Goal: Task Accomplishment & Management: Complete application form

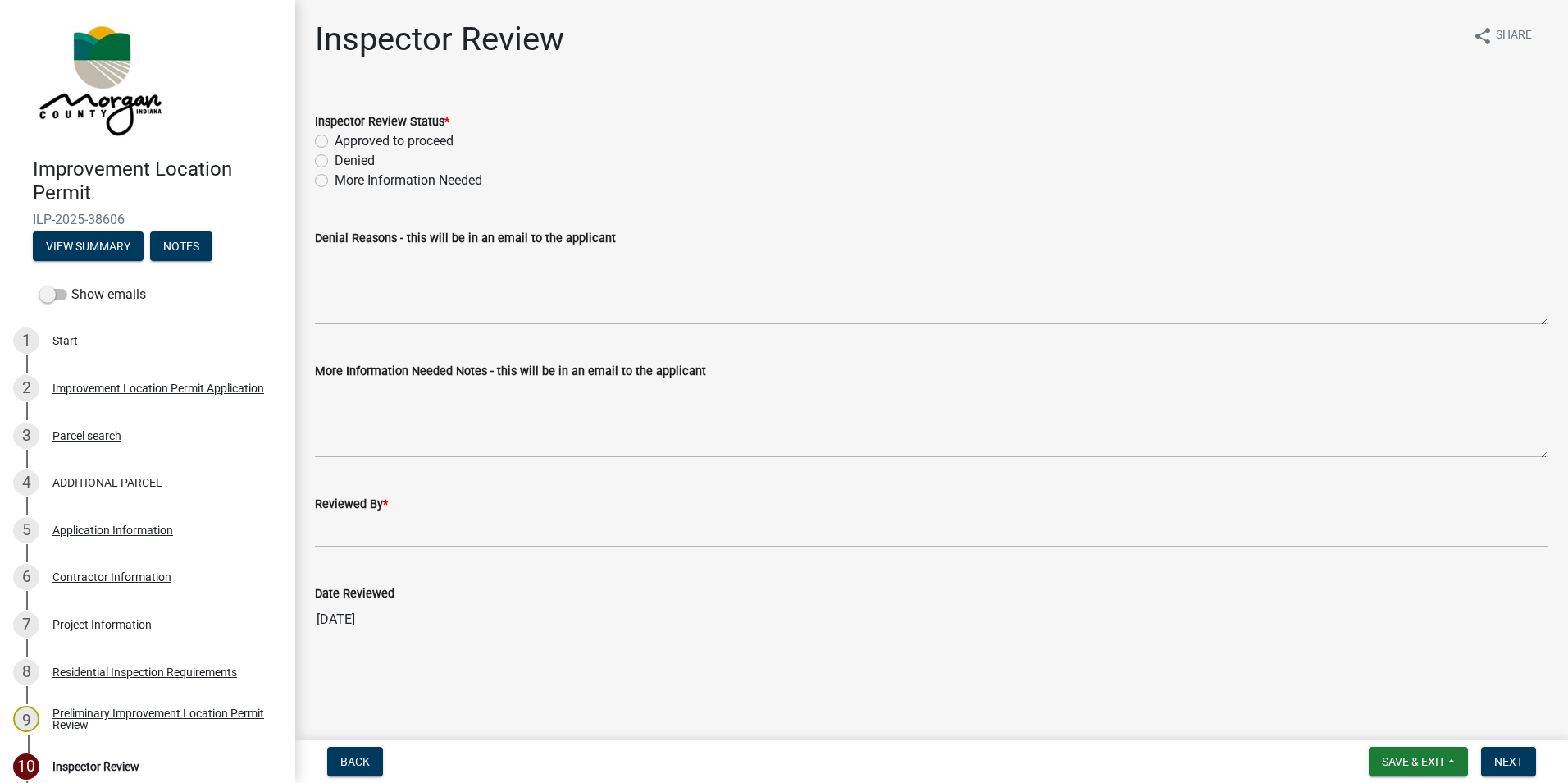
click at [334, 142] on label "Approved to proceed" at bounding box center [394, 141] width 119 height 20
click at [334, 142] on input "Approved to proceed" at bounding box center [340, 137] width 11 height 11
radio input "true"
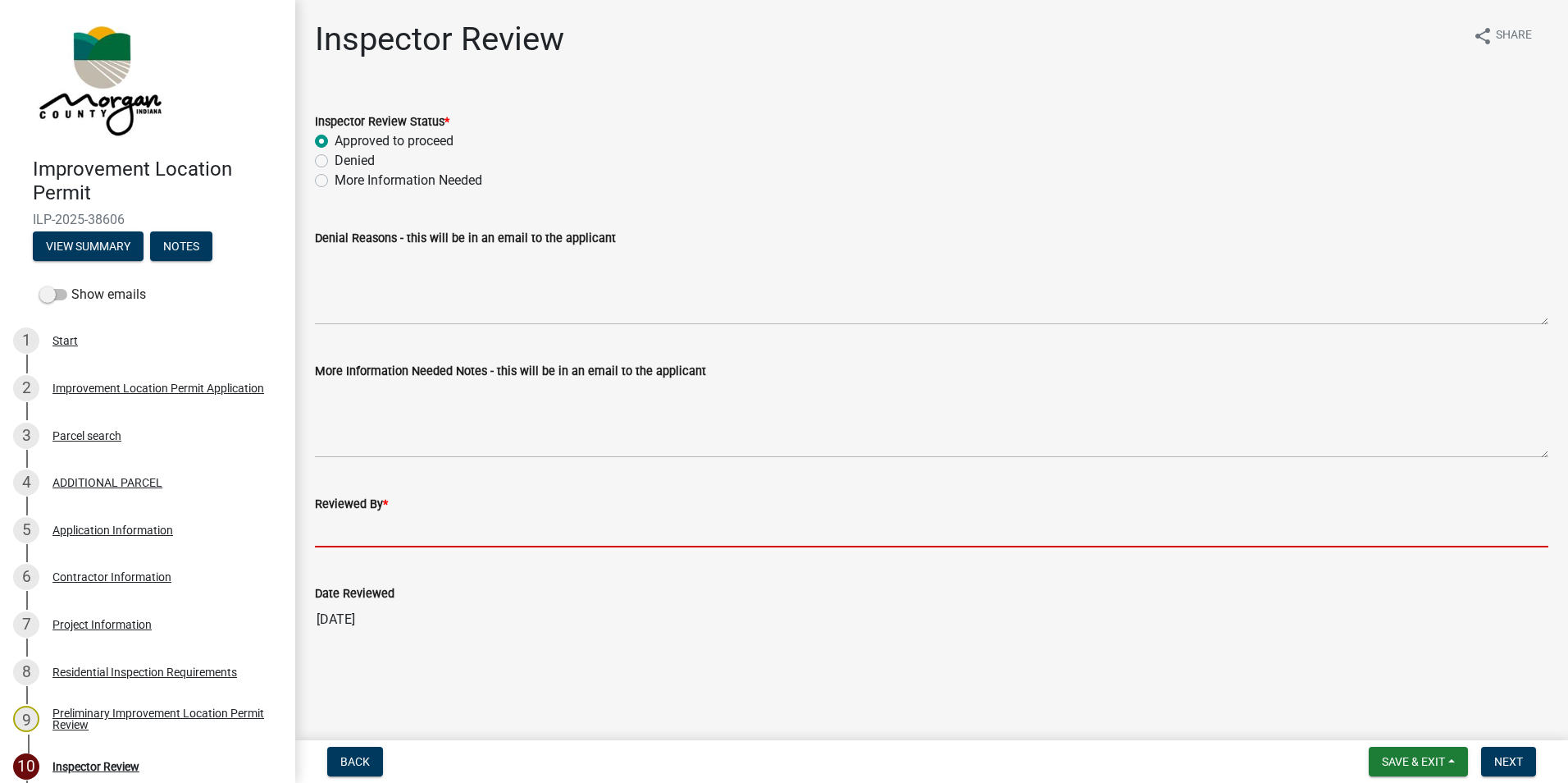
click at [389, 528] on input "Reviewed By *" at bounding box center [931, 530] width 1233 height 33
type input "AFM"
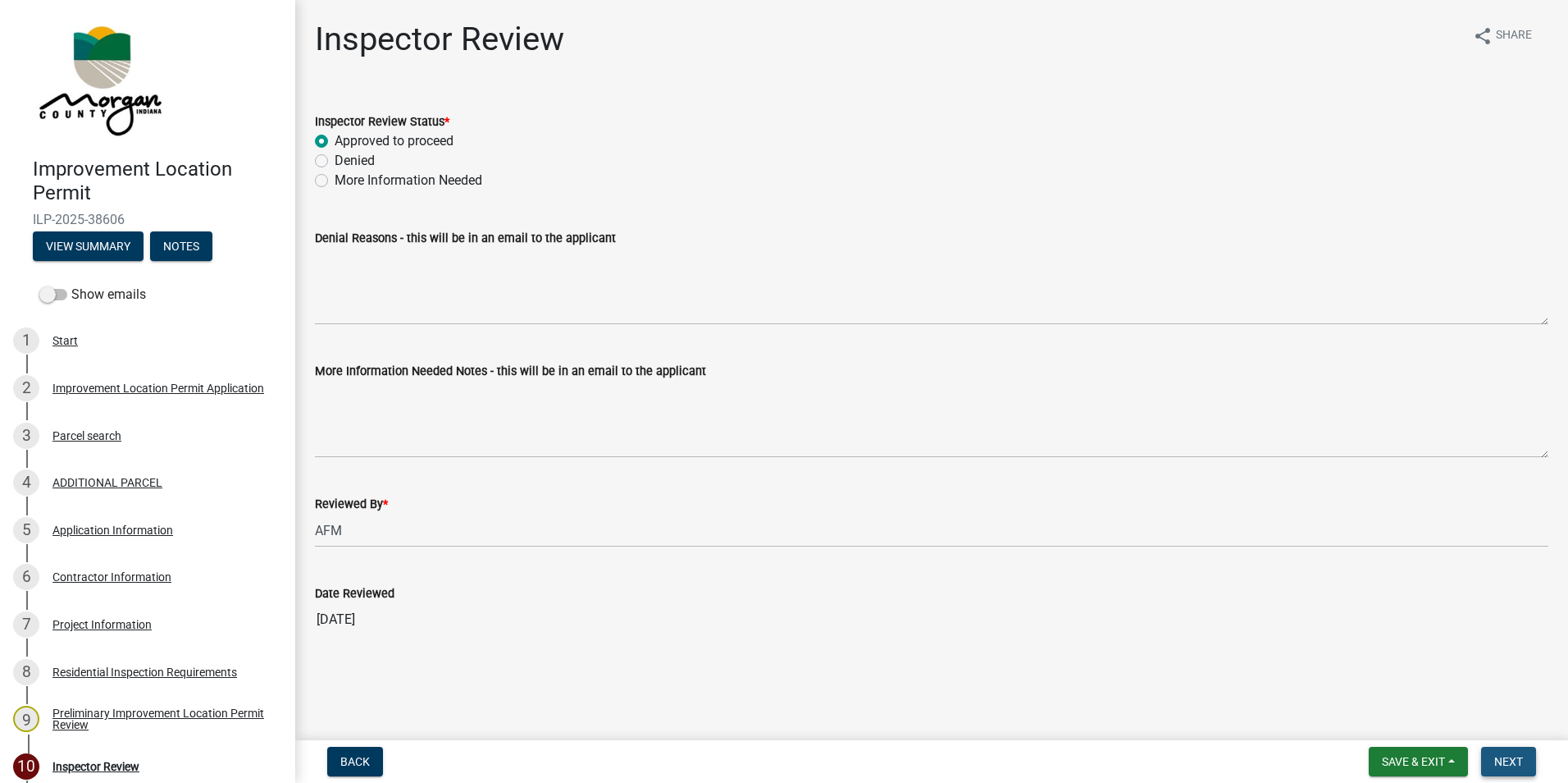
click at [1501, 749] on button "Next" at bounding box center [1508, 761] width 55 height 30
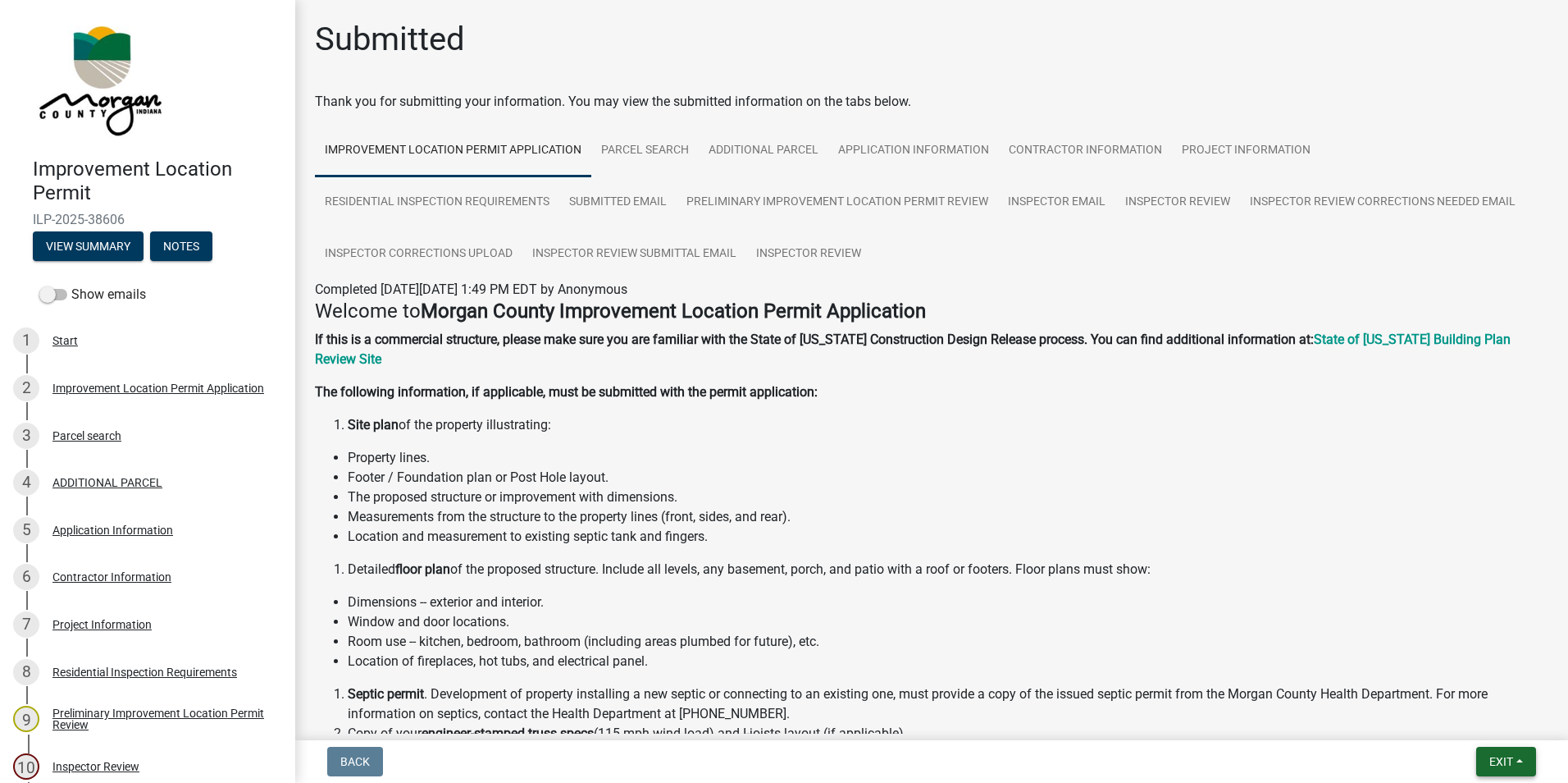
click at [1501, 749] on button "Exit" at bounding box center [1506, 761] width 59 height 30
click at [1480, 720] on button "Save & Exit" at bounding box center [1471, 719] width 131 height 40
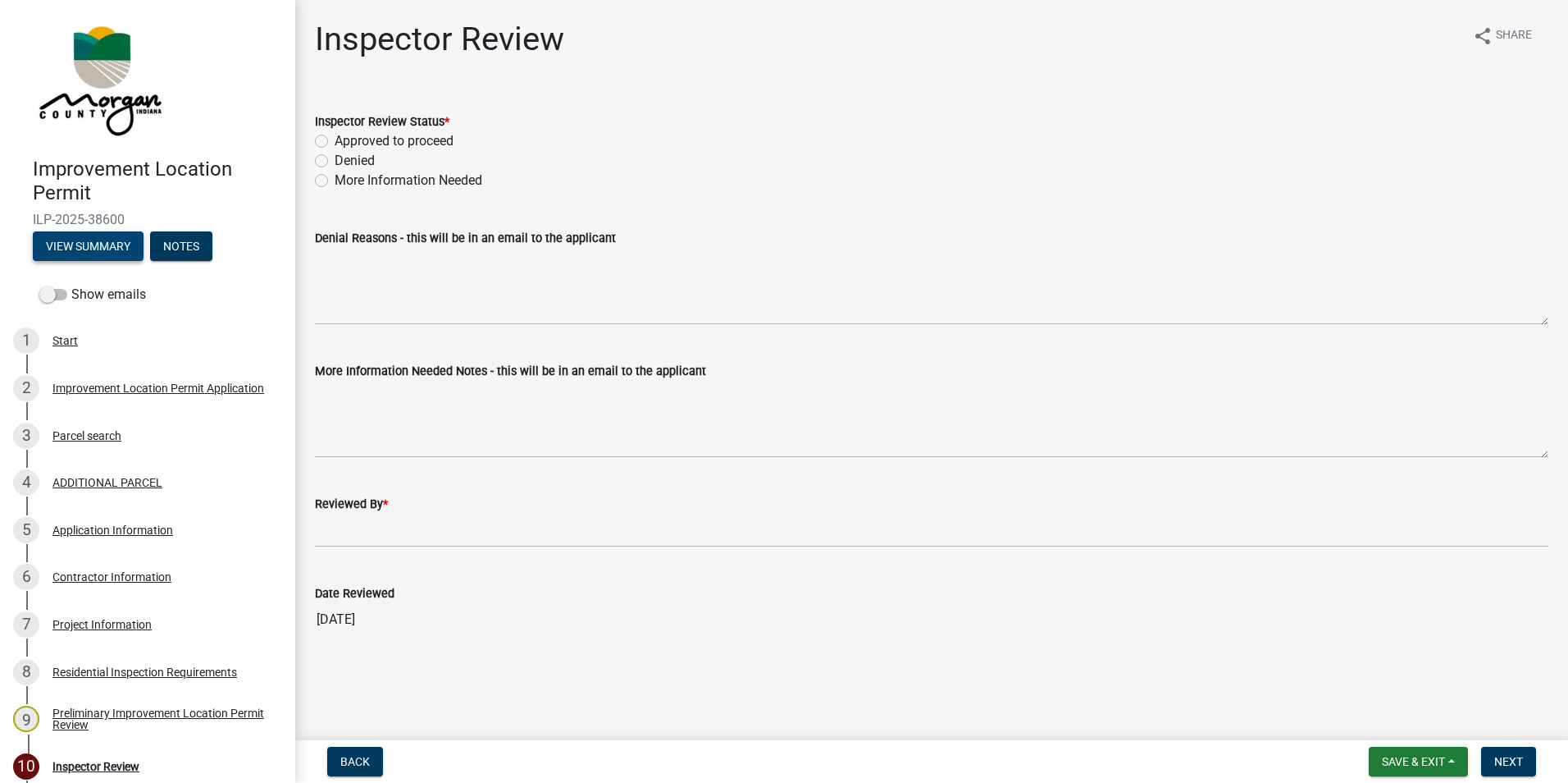
click at [106, 244] on button "View Summary" at bounding box center [87, 246] width 111 height 30
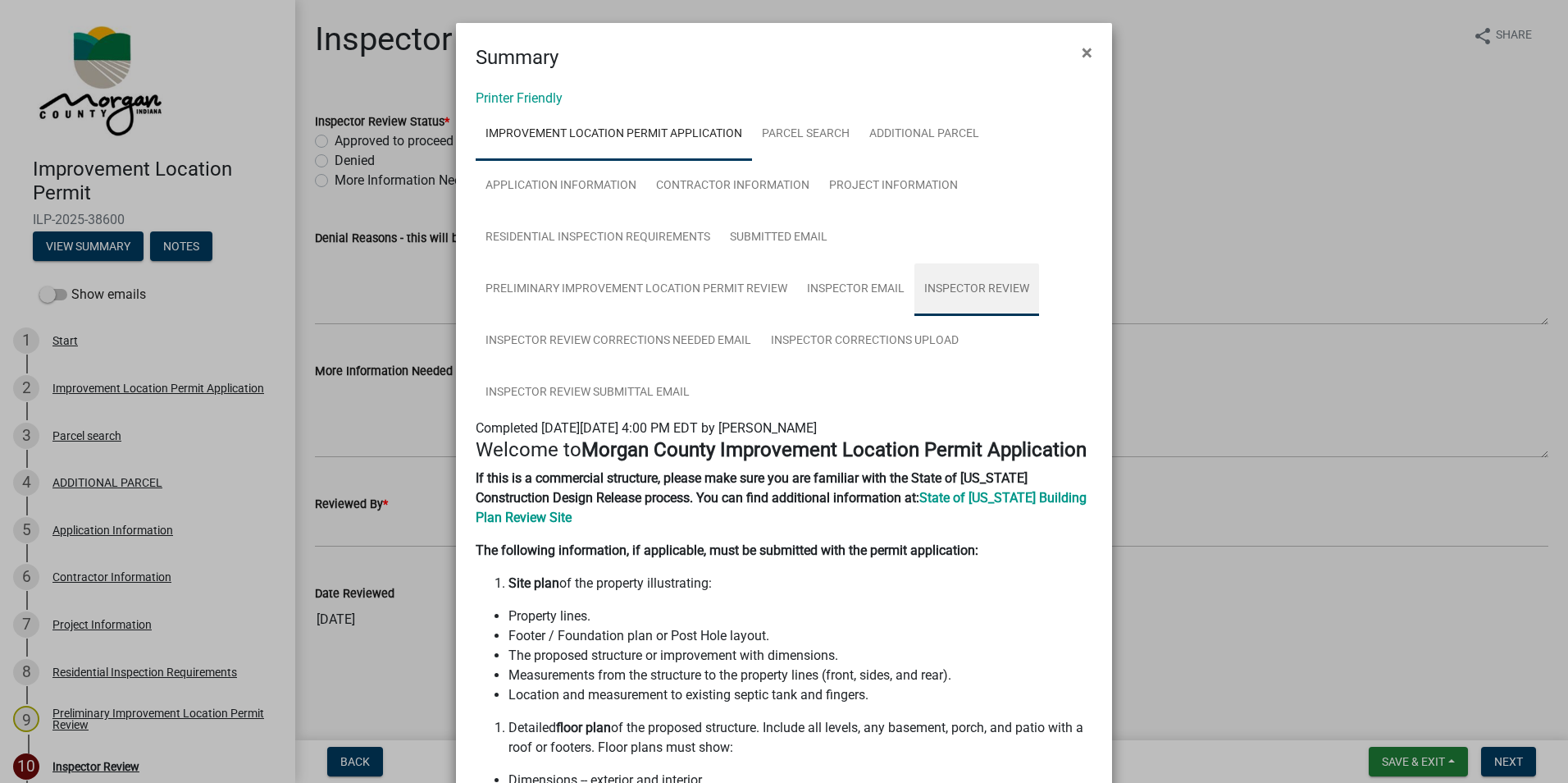
click at [985, 289] on link "Inspector Review" at bounding box center [976, 289] width 124 height 52
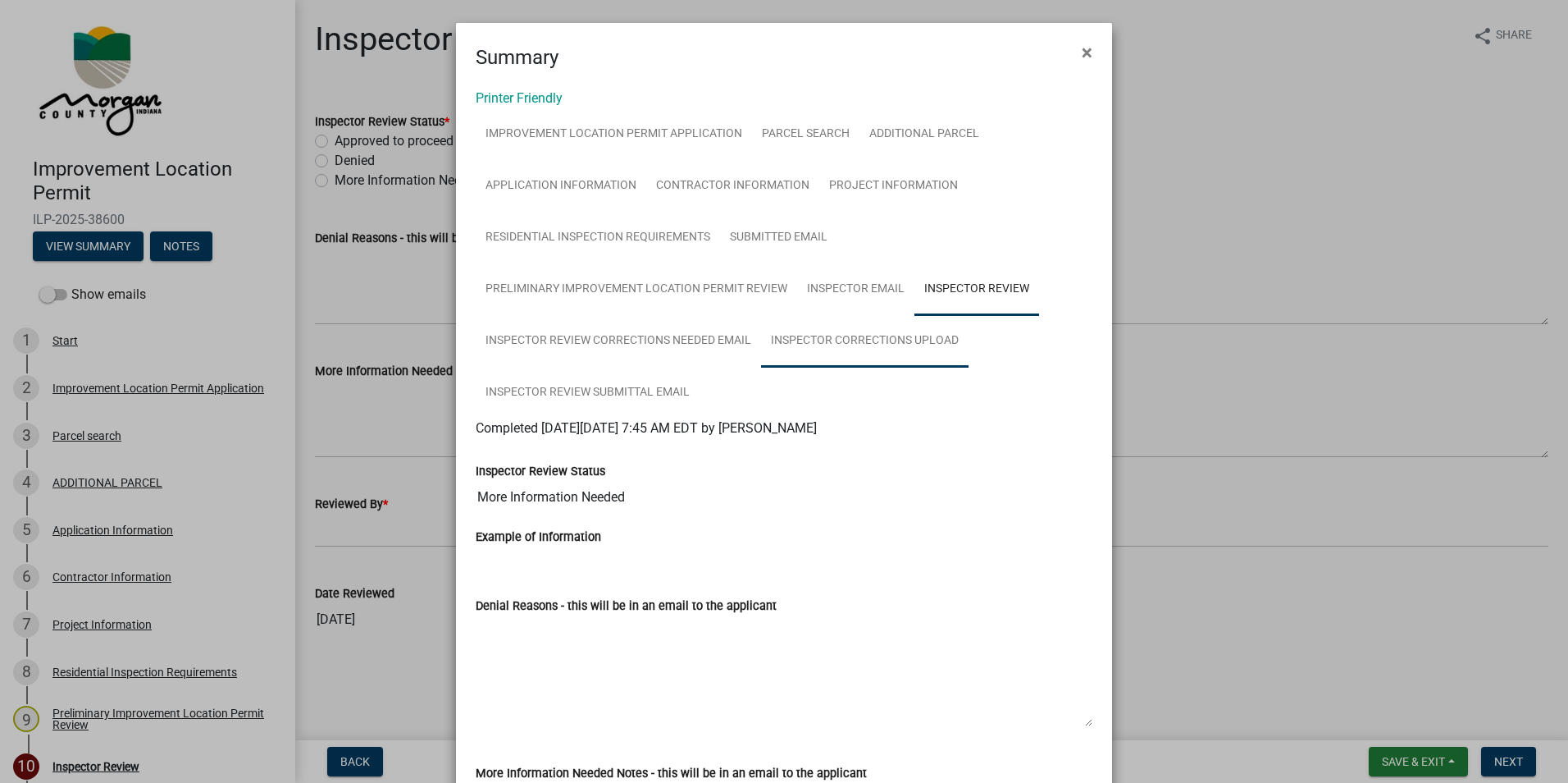
click at [823, 333] on link "Inspector Corrections Upload" at bounding box center [865, 341] width 207 height 52
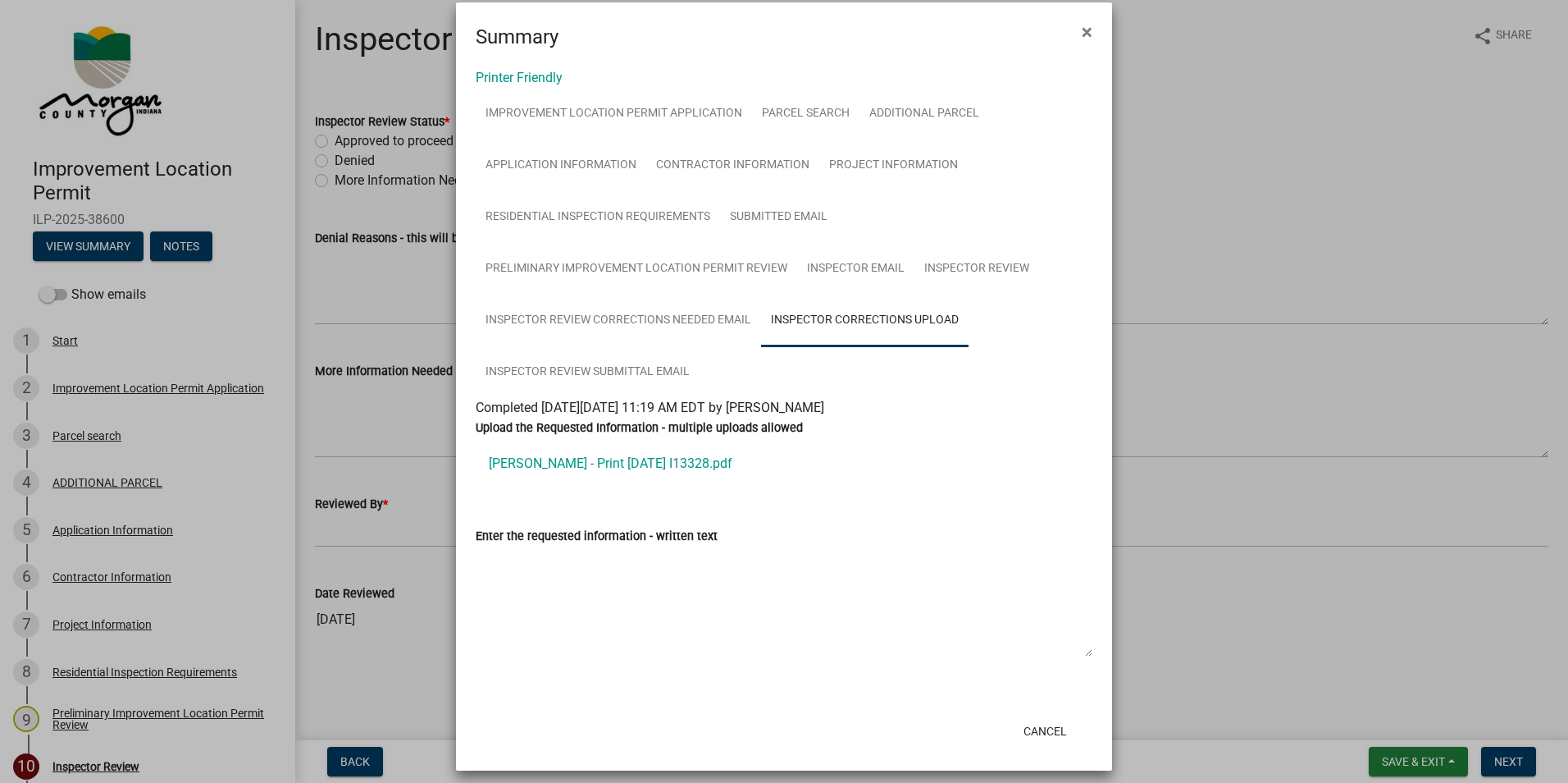
scroll to position [32, 0]
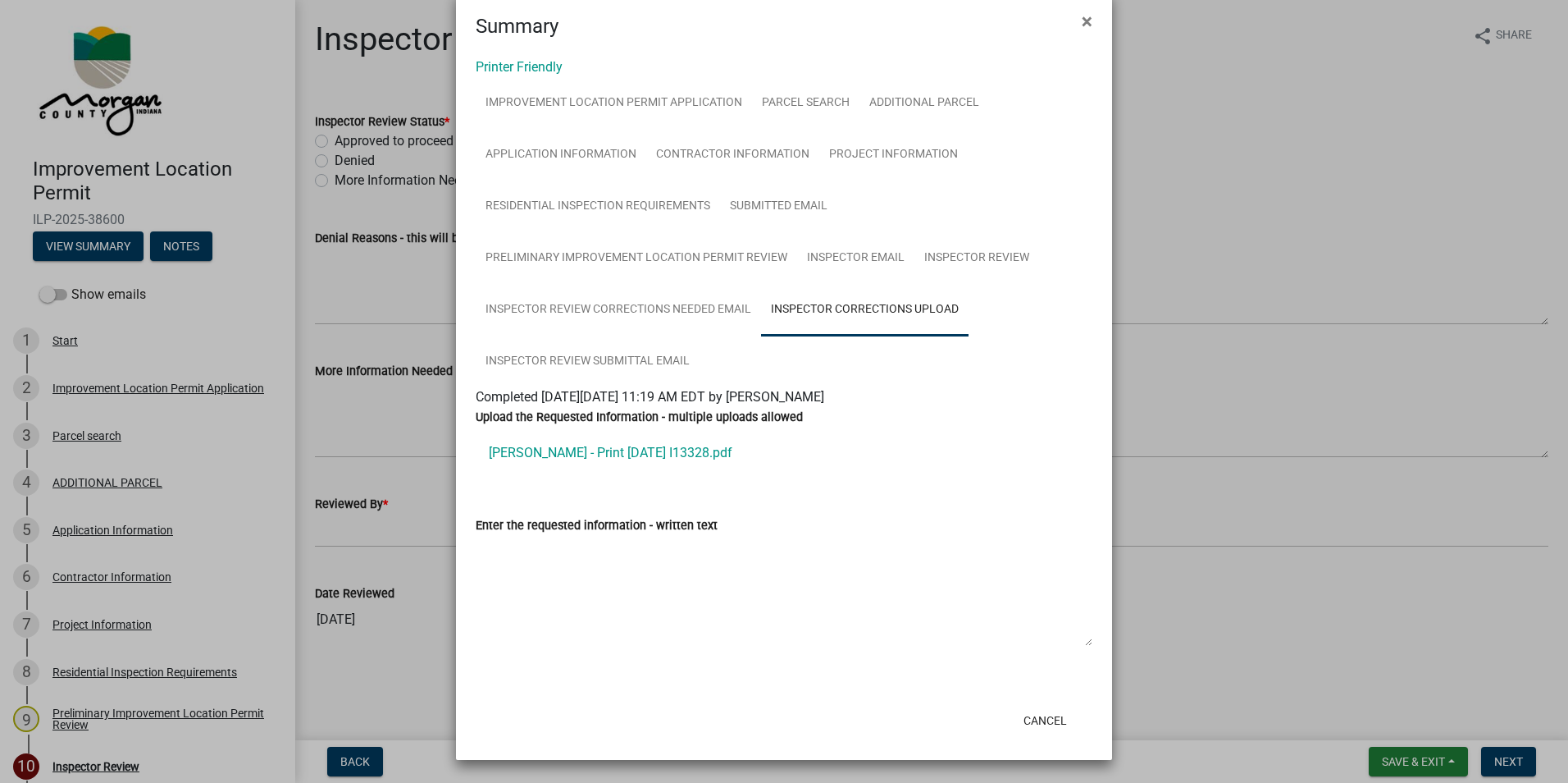
click at [599, 452] on link "Hogan - Print 8.22.25 I13328.pdf" at bounding box center [784, 453] width 617 height 40
click at [1082, 23] on span "×" at bounding box center [1087, 21] width 11 height 23
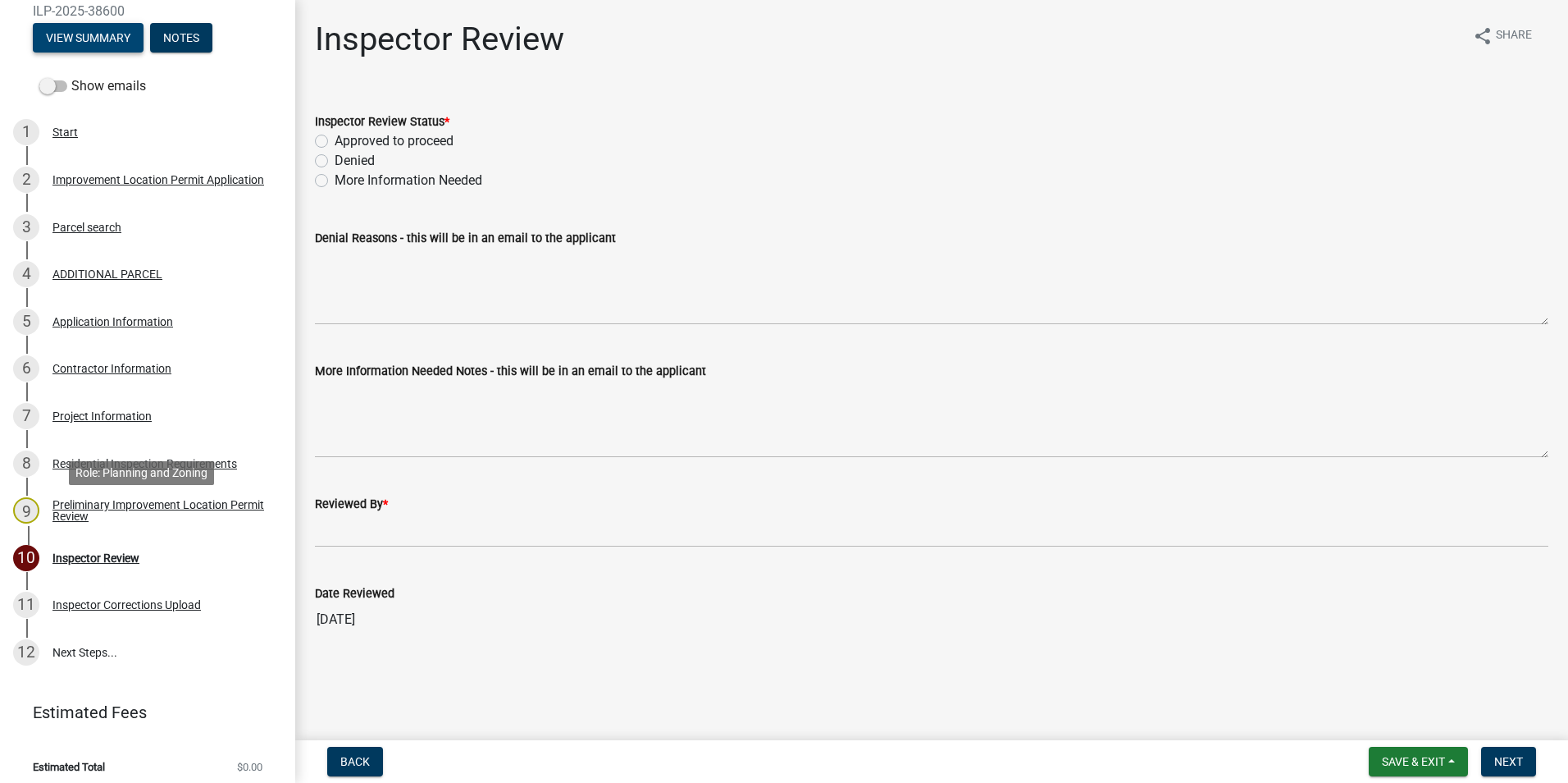
scroll to position [217, 0]
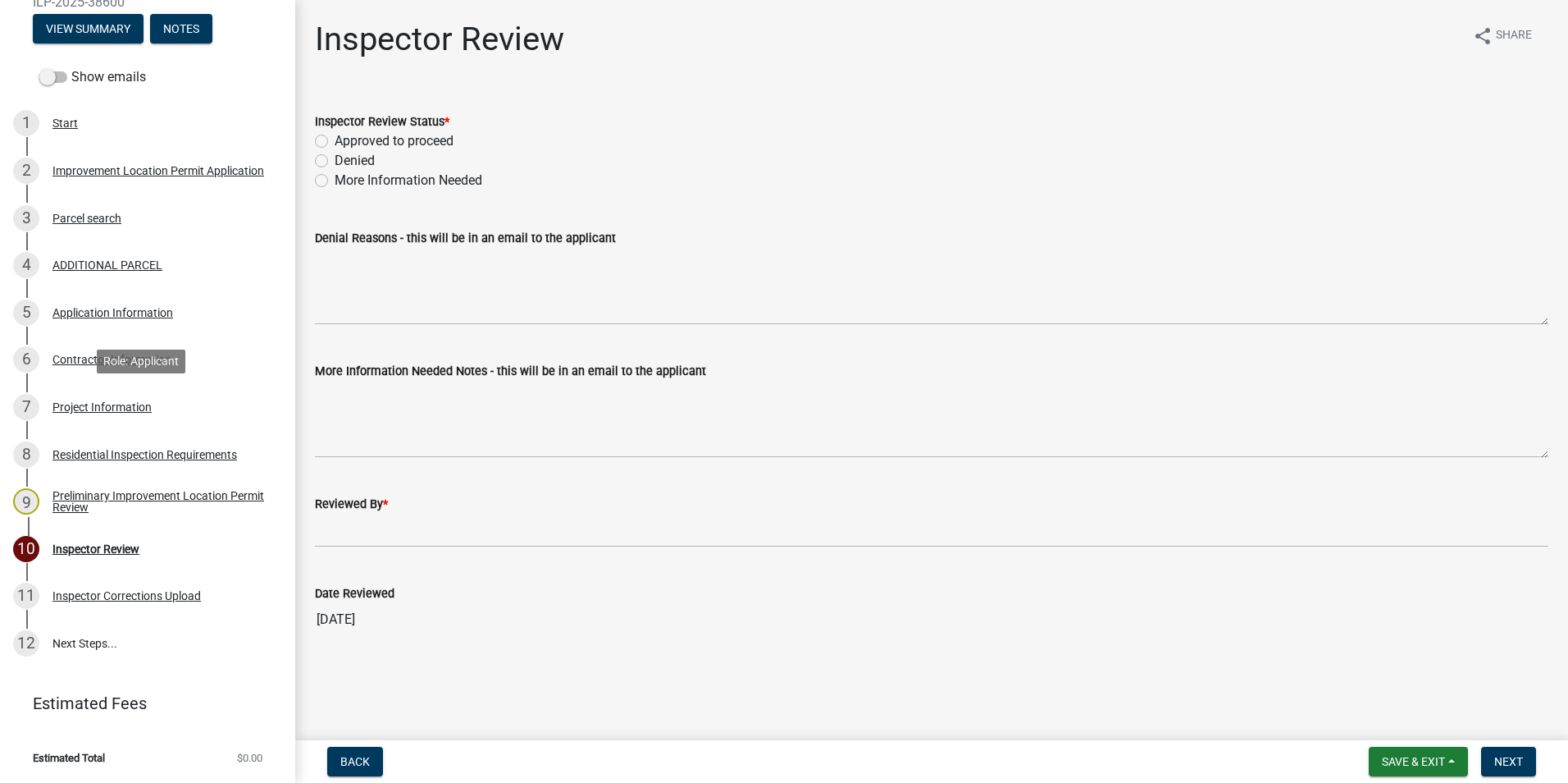
click at [130, 407] on div "Project Information" at bounding box center [102, 406] width 99 height 12
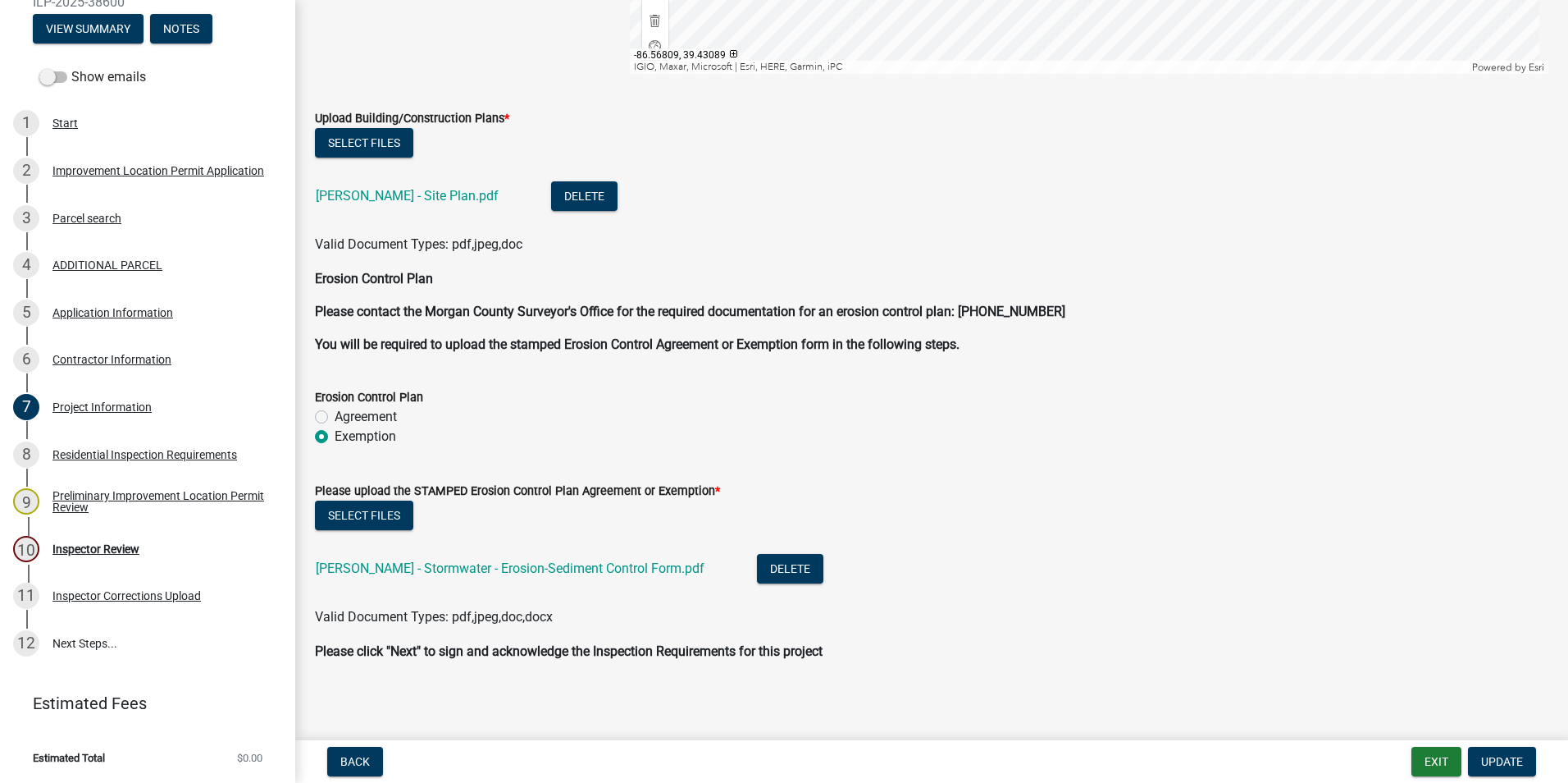
scroll to position [4216, 0]
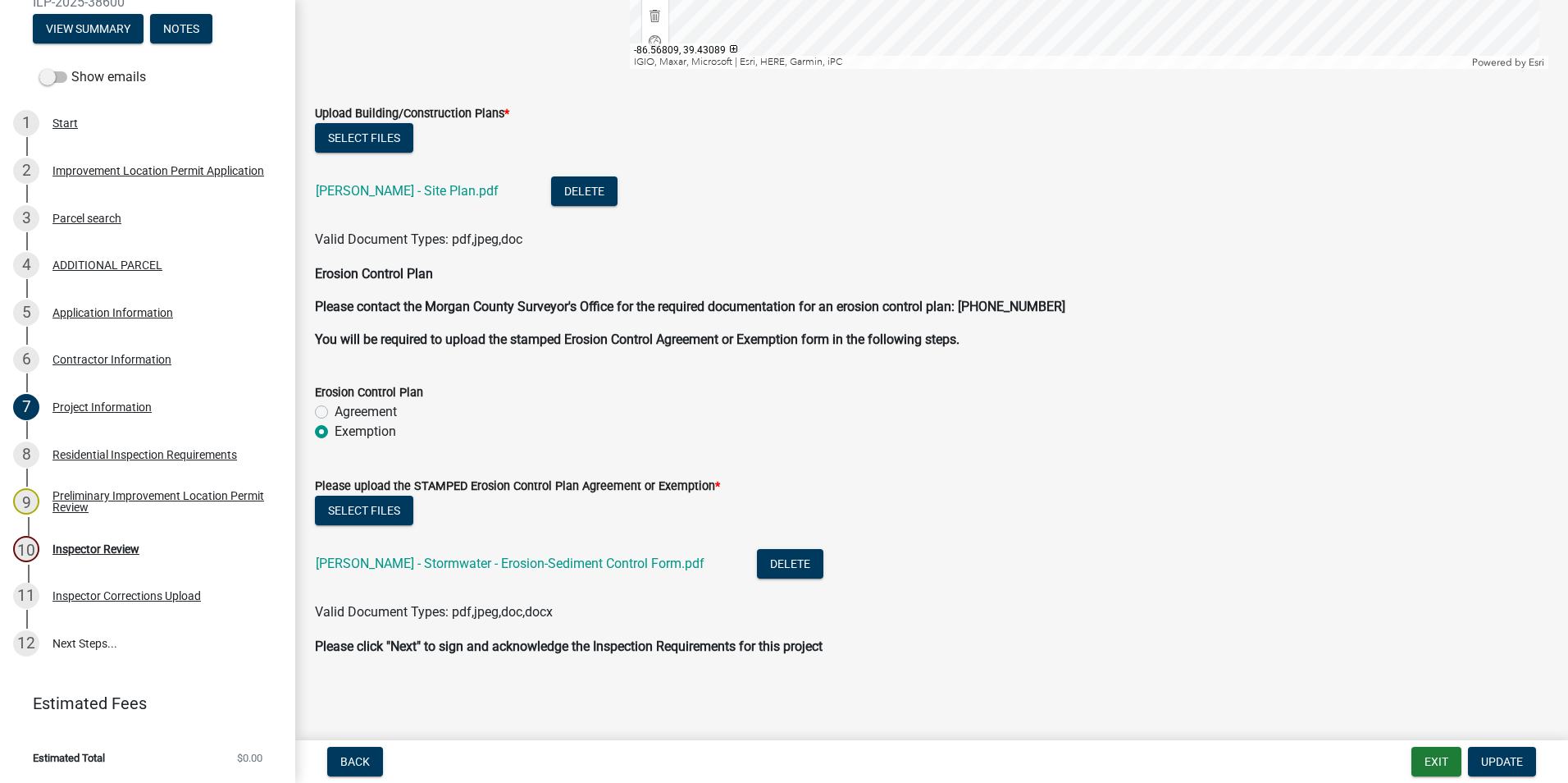
click at [569, 563] on link "Hogan - Stormwater - Erosion-Sediment Control Form.pdf" at bounding box center [511, 562] width 389 height 15
click at [128, 548] on div "Inspector Review" at bounding box center [95, 549] width 87 height 12
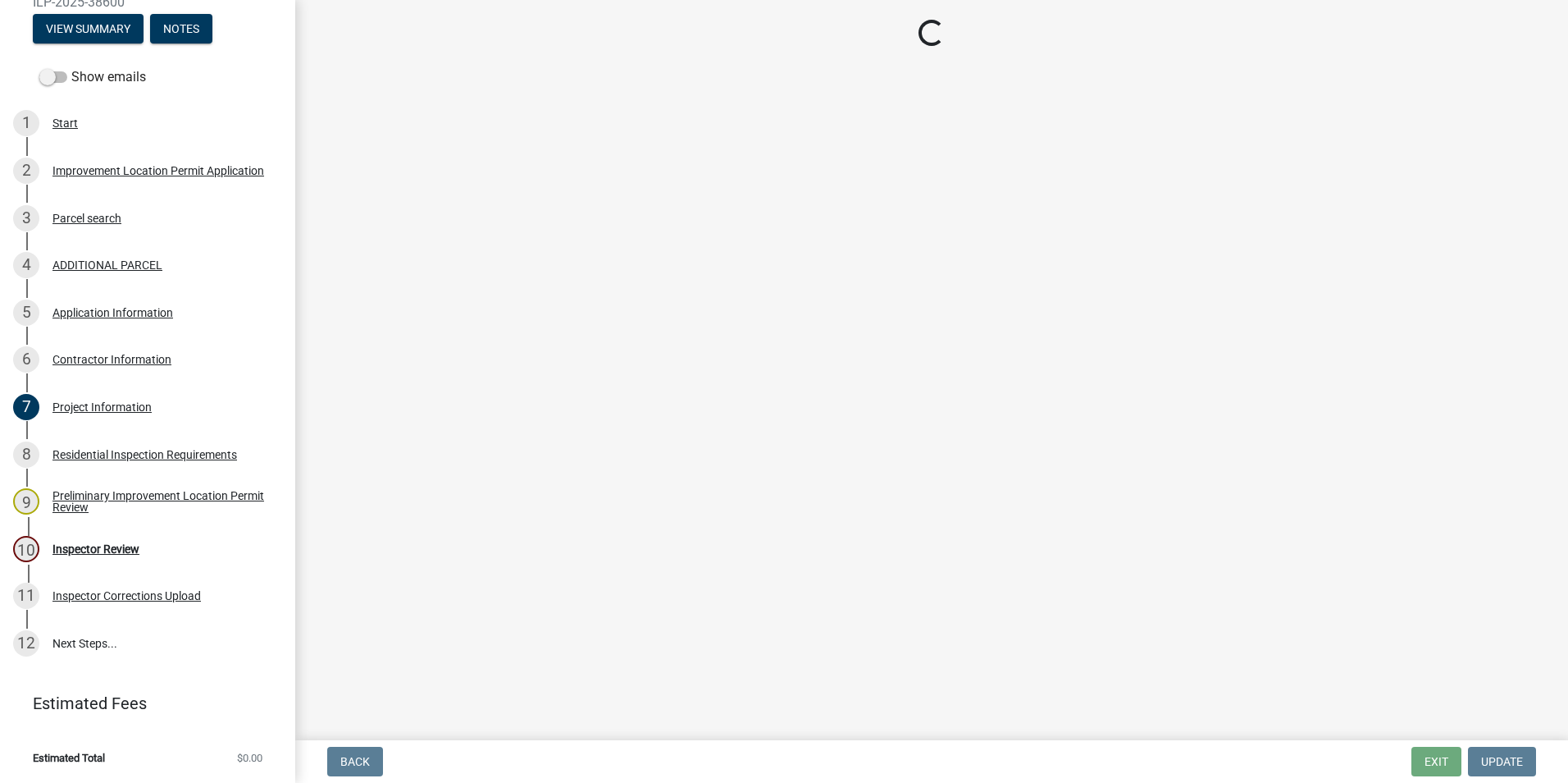
scroll to position [0, 0]
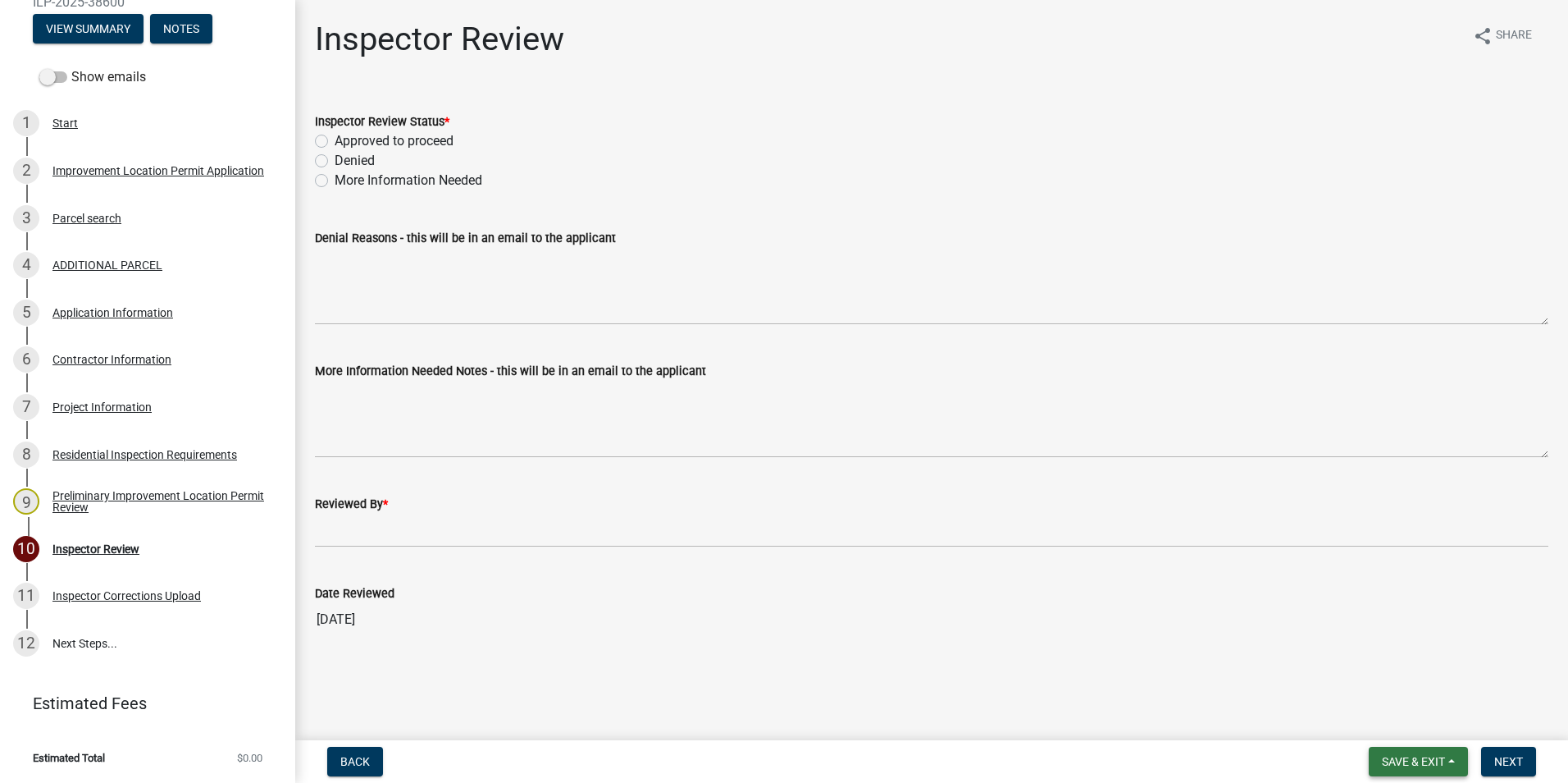
click at [1434, 761] on span "Save & Exit" at bounding box center [1413, 761] width 63 height 14
click at [1369, 707] on button "Save & Exit" at bounding box center [1402, 719] width 131 height 40
